Goal: Task Accomplishment & Management: Manage account settings

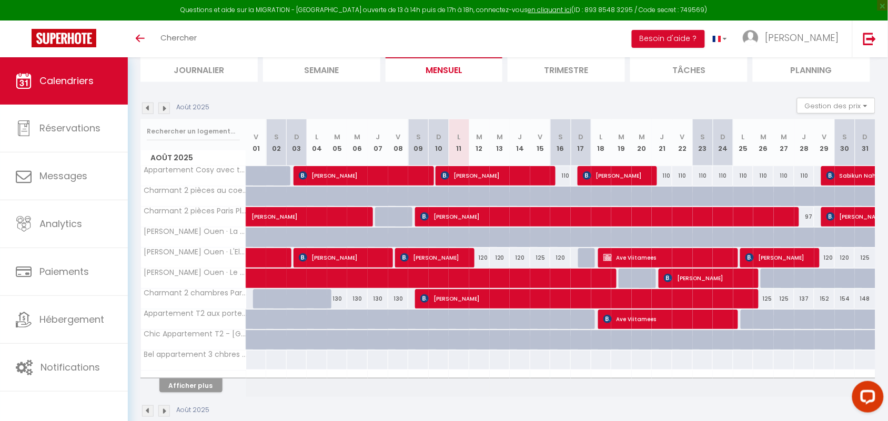
click at [149, 411] on img at bounding box center [148, 412] width 12 height 12
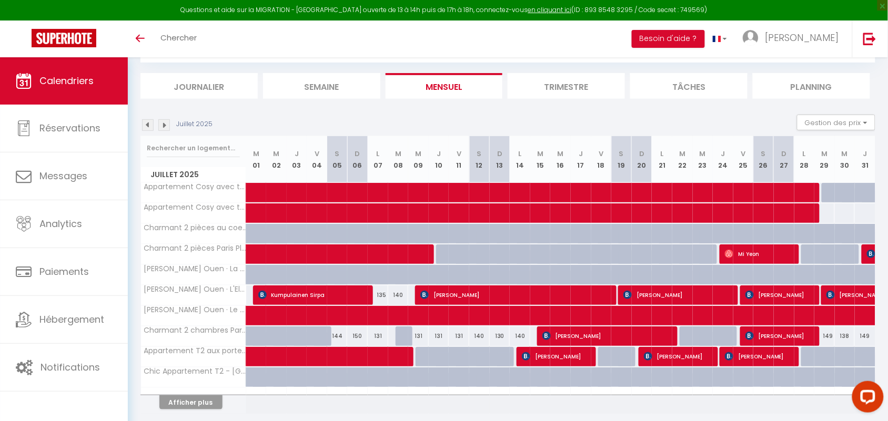
scroll to position [74, 0]
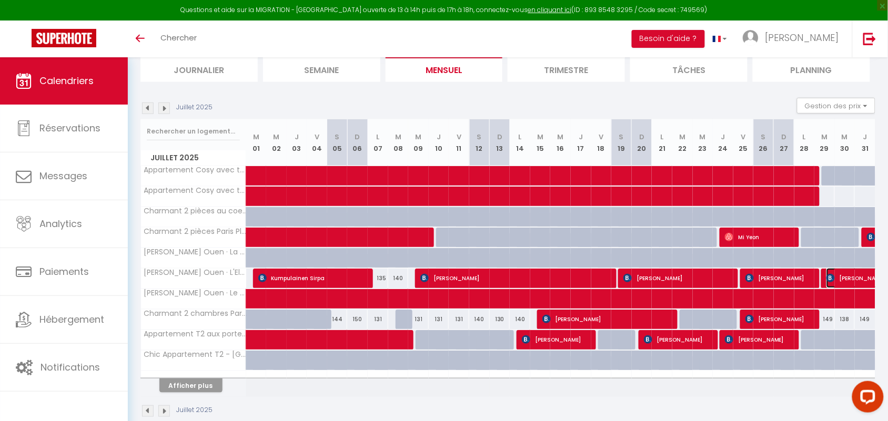
click at [856, 278] on span "[PERSON_NAME]" at bounding box center [886, 278] width 121 height 20
select select "OK"
select select "0"
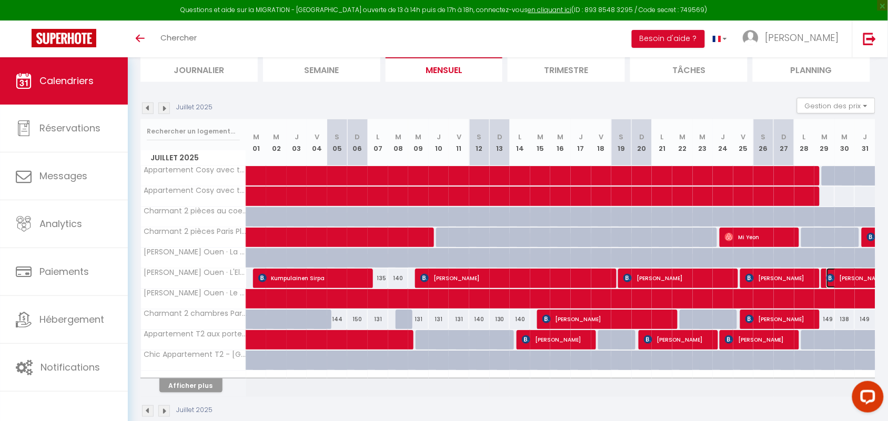
select select "1"
select select
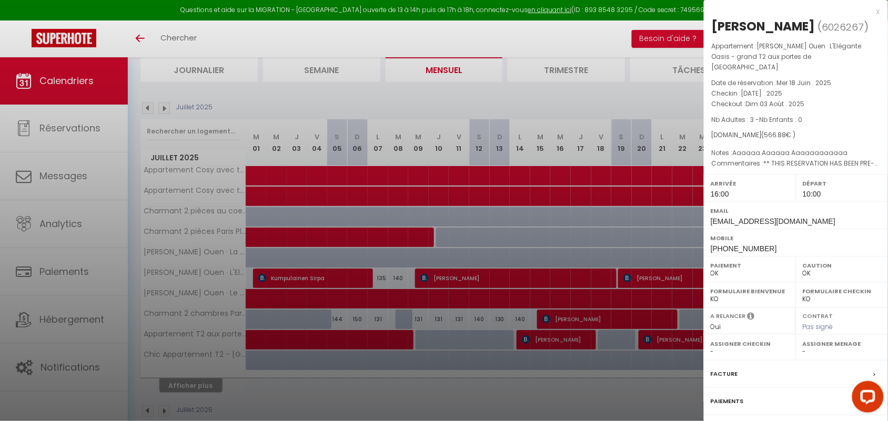
select select "50665"
click at [879, 12] on div "x" at bounding box center [792, 11] width 176 height 13
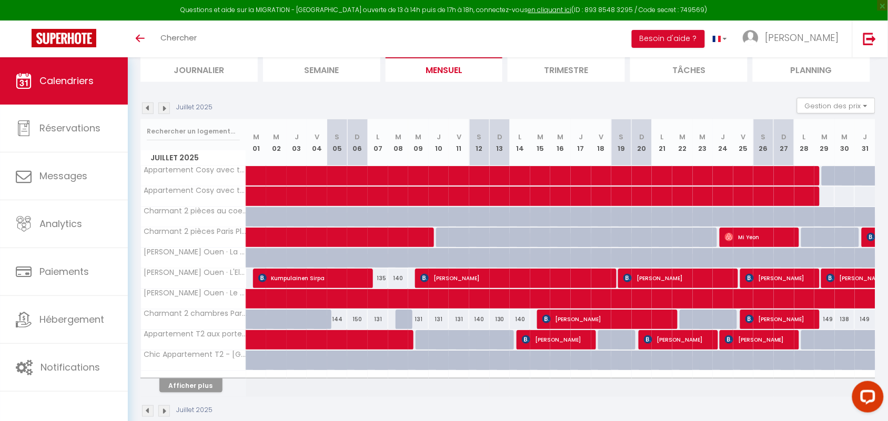
scroll to position [94, 0]
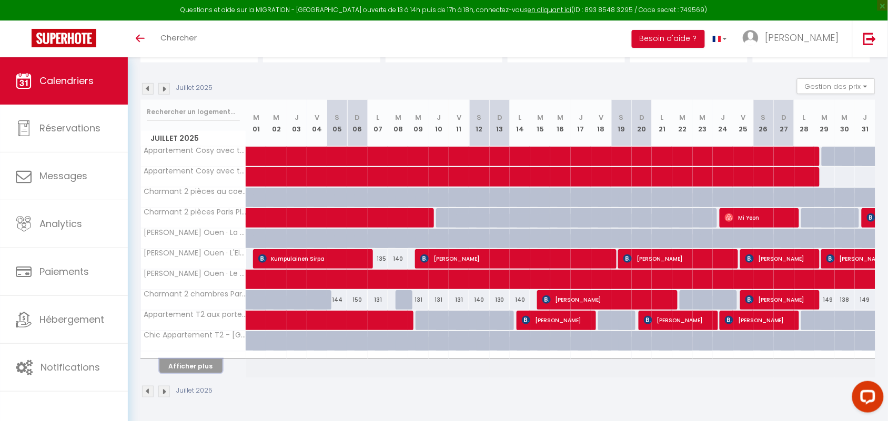
click at [214, 365] on button "Afficher plus" at bounding box center [190, 366] width 63 height 14
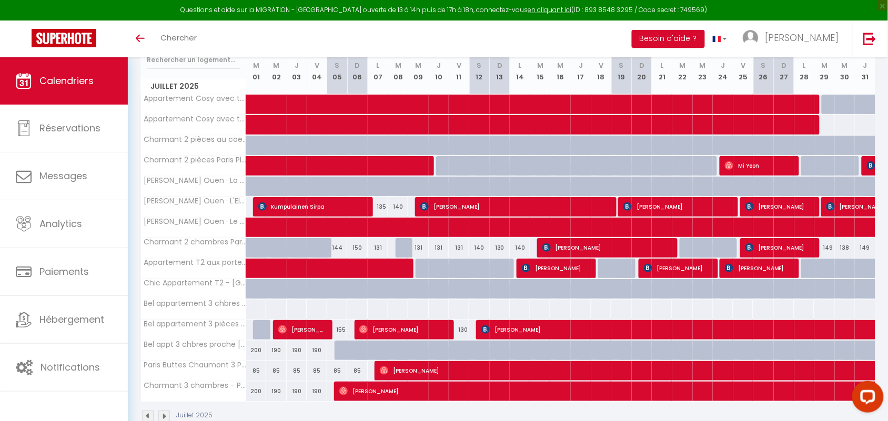
scroll to position [159, 0]
